Goal: Find specific page/section

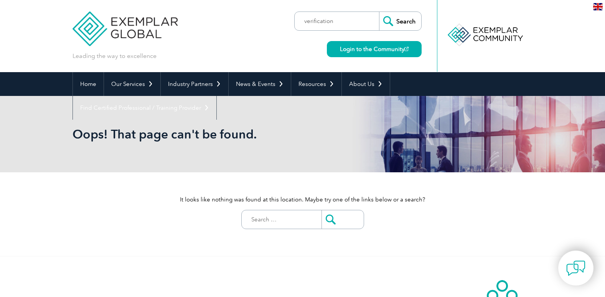
type input "verification"
click at [379, 12] on input "Search" at bounding box center [400, 21] width 42 height 18
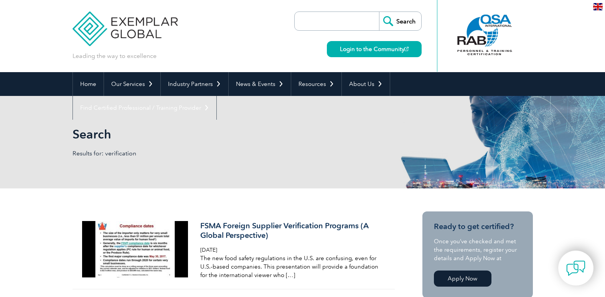
click at [316, 28] on input "search" at bounding box center [338, 21] width 81 height 18
click at [89, 82] on link "Home" at bounding box center [88, 84] width 31 height 24
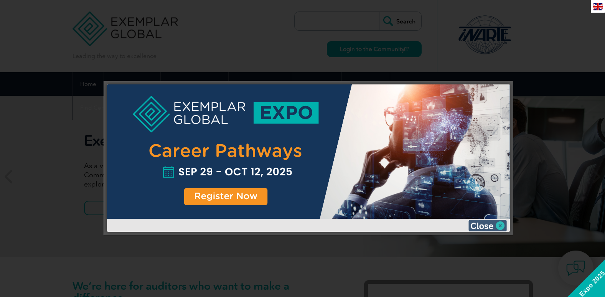
click at [498, 226] on img at bounding box center [487, 226] width 38 height 12
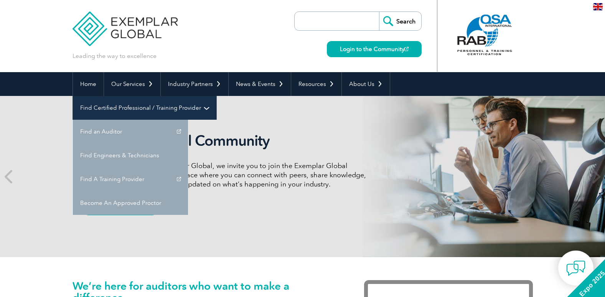
click at [216, 96] on link "Find Certified Professional / Training Provider" at bounding box center [144, 108] width 143 height 24
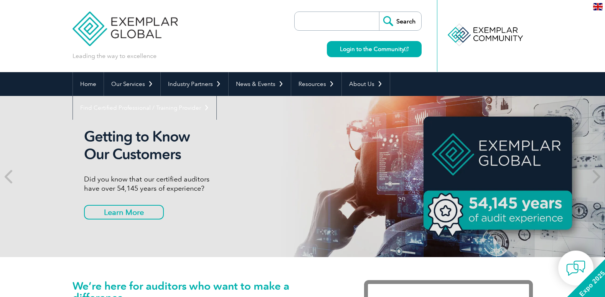
click at [333, 21] on input "search" at bounding box center [338, 21] width 81 height 18
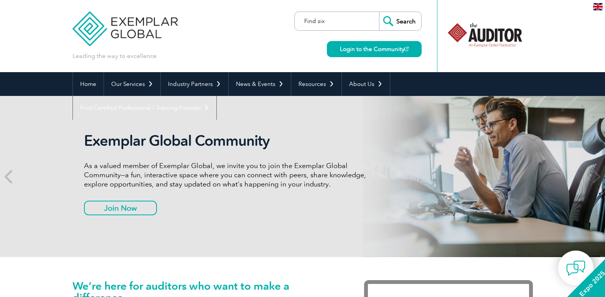
type input "Find six"
click at [379, 12] on input "Search" at bounding box center [400, 21] width 42 height 18
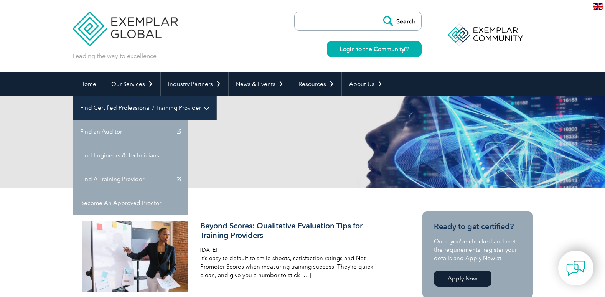
click at [216, 96] on link "Find Certified Professional / Training Provider" at bounding box center [144, 108] width 143 height 24
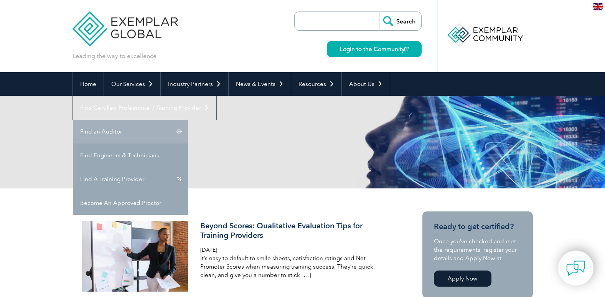
click at [188, 120] on link "Find an Auditor" at bounding box center [130, 132] width 115 height 24
